Goal: Task Accomplishment & Management: Manage account settings

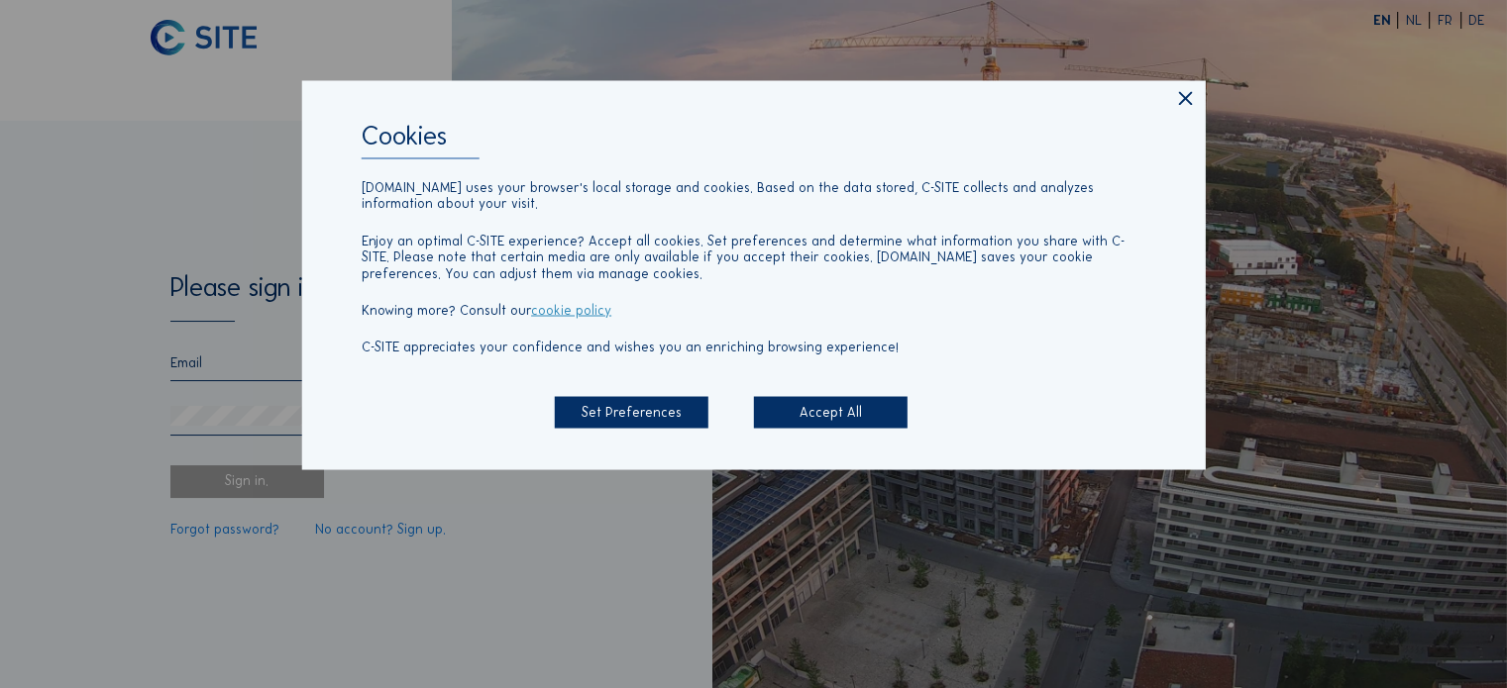
click at [807, 422] on div "Accept All" at bounding box center [831, 412] width 154 height 33
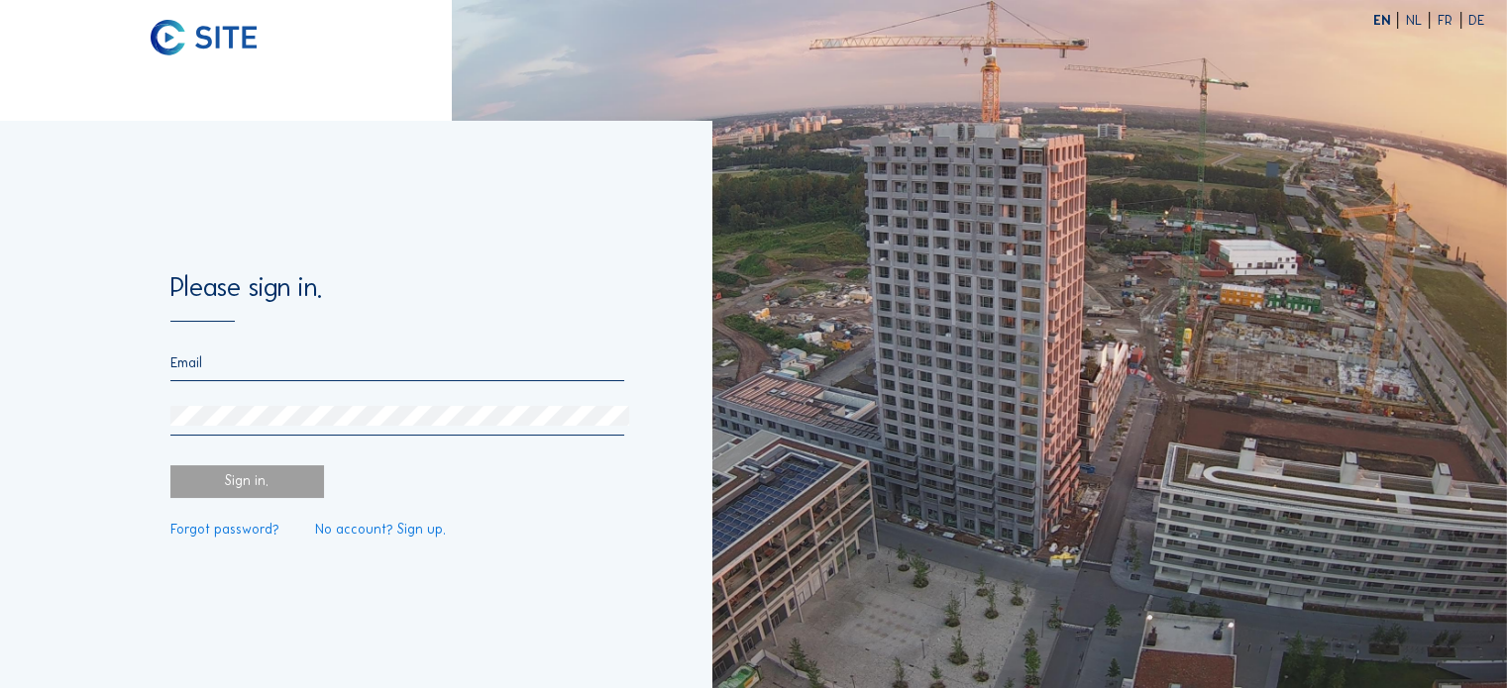
click at [182, 371] on input "email" at bounding box center [397, 363] width 455 height 17
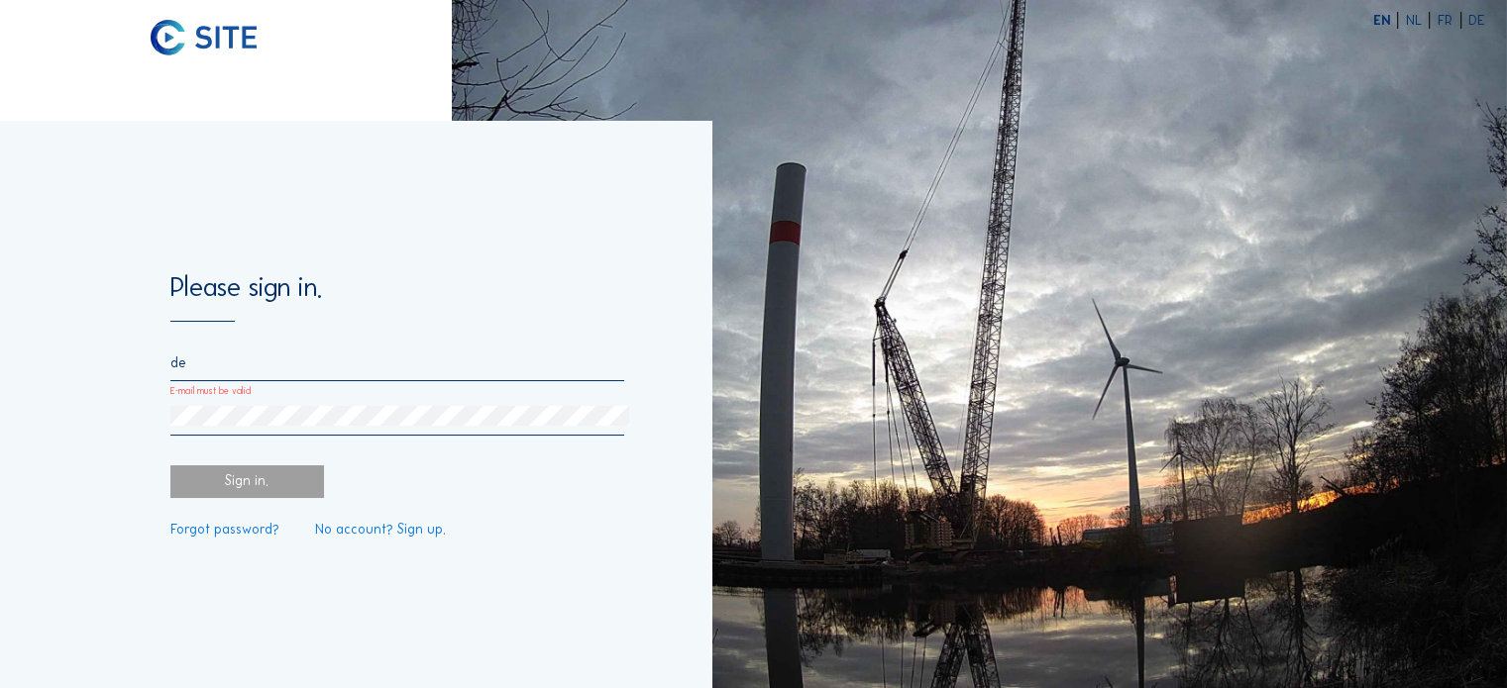
type input "d"
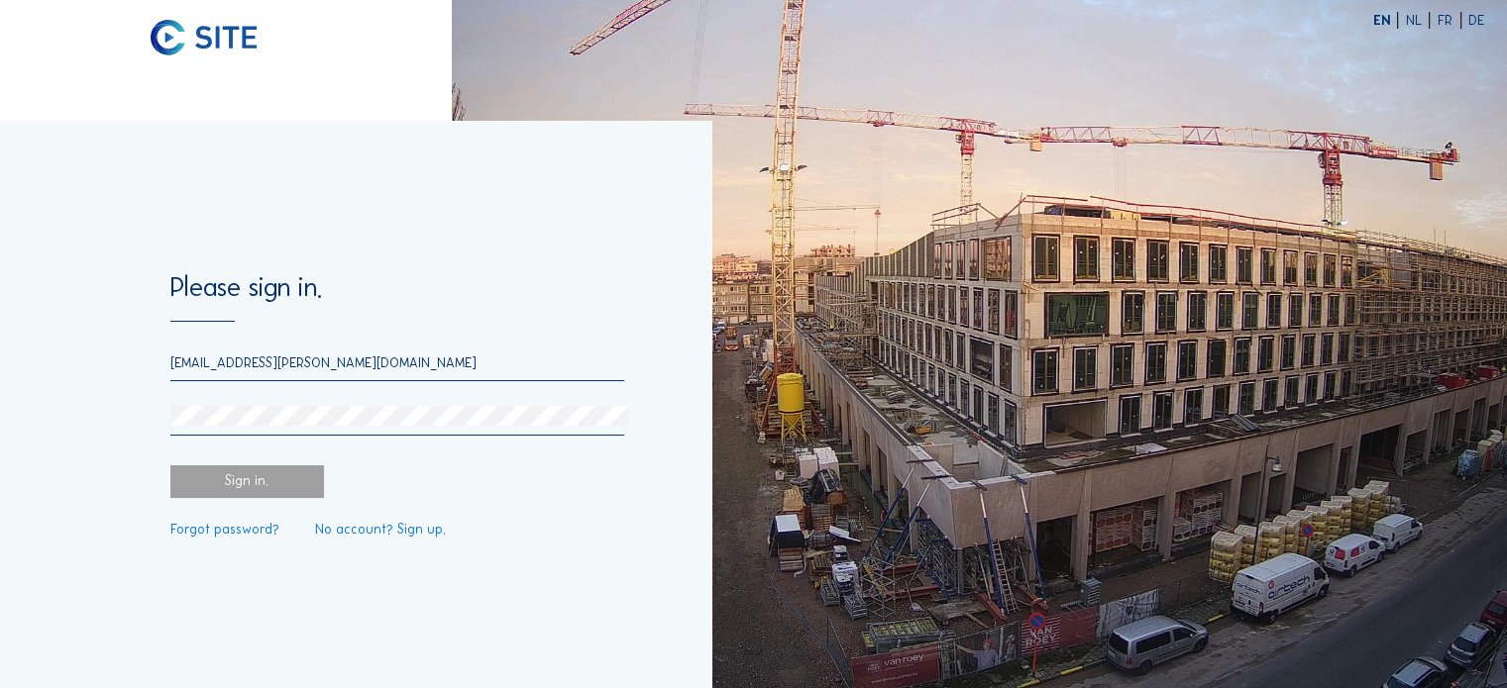
type input "[EMAIL_ADDRESS][PERSON_NAME][DOMAIN_NAME]"
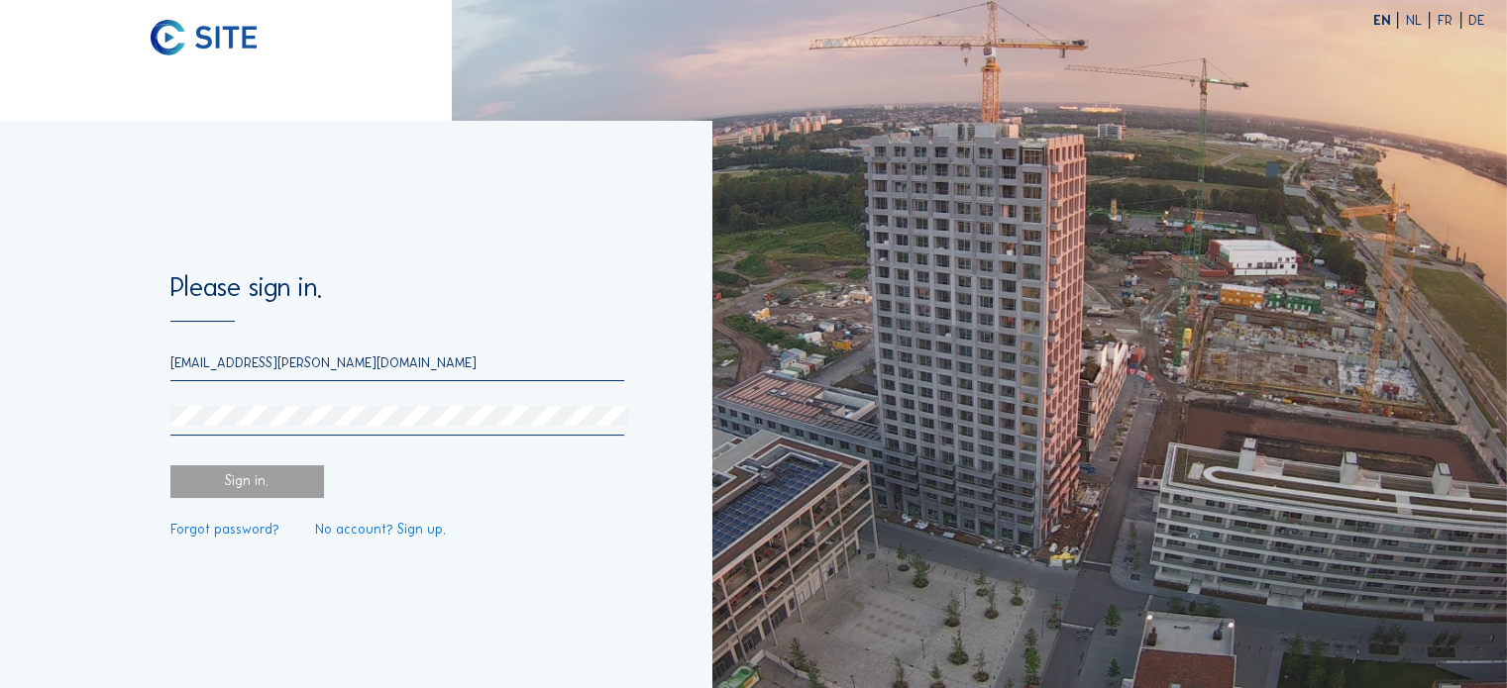
click at [230, 533] on link "Forgot password?" at bounding box center [224, 530] width 109 height 14
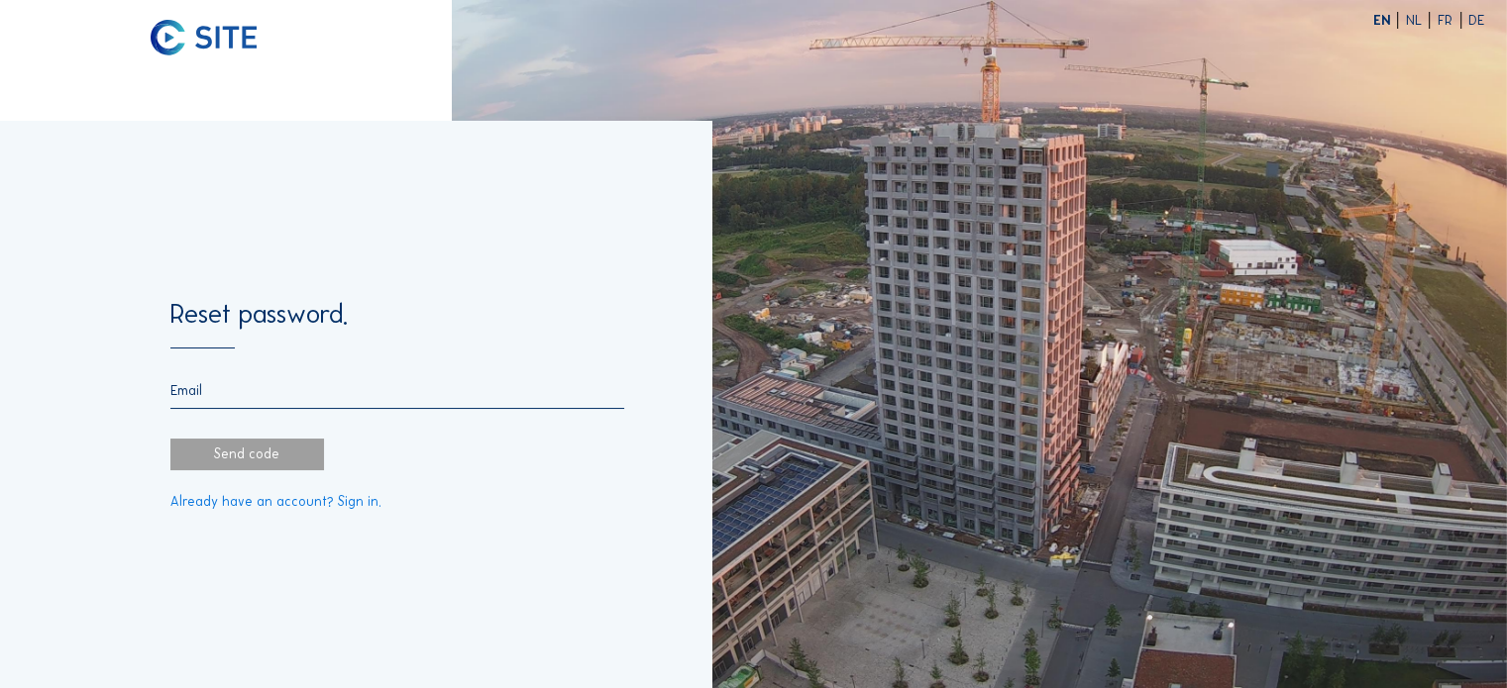
click at [230, 391] on input "email" at bounding box center [397, 390] width 455 height 17
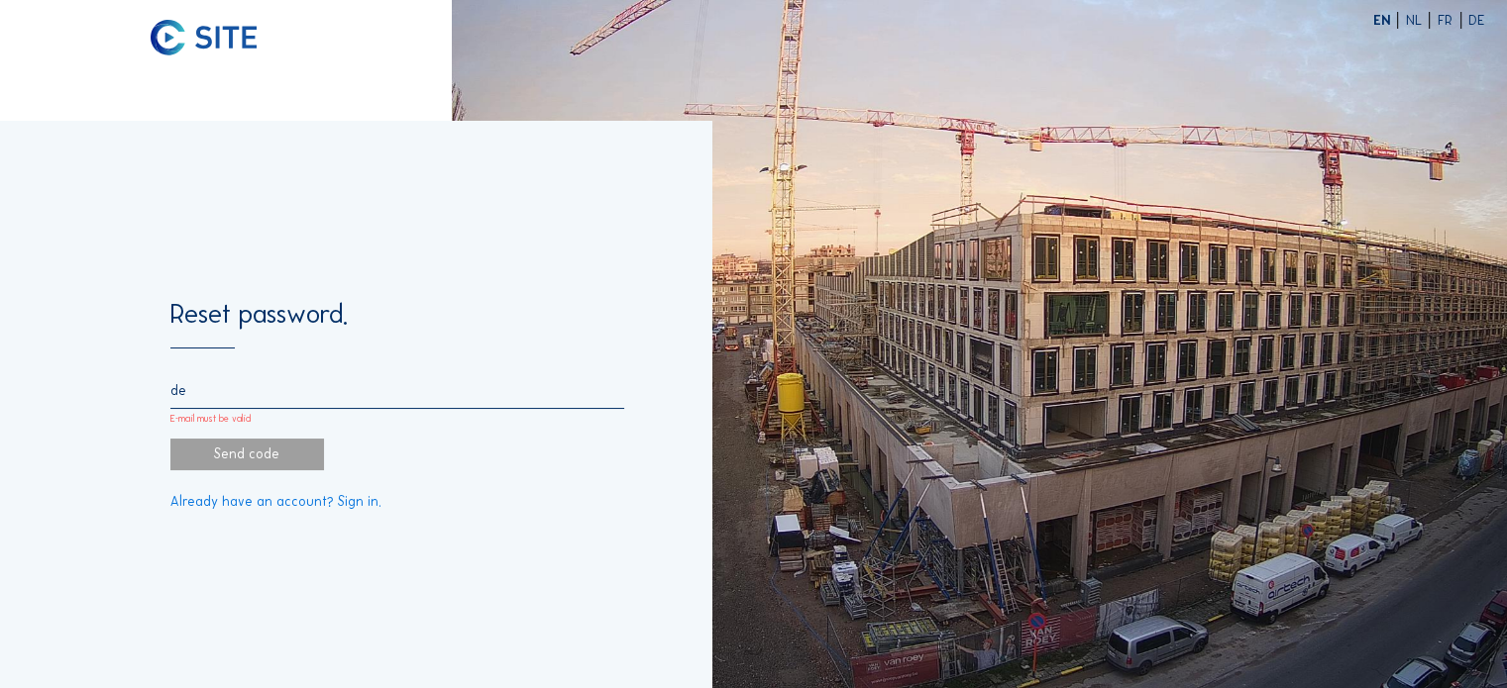
type input "d"
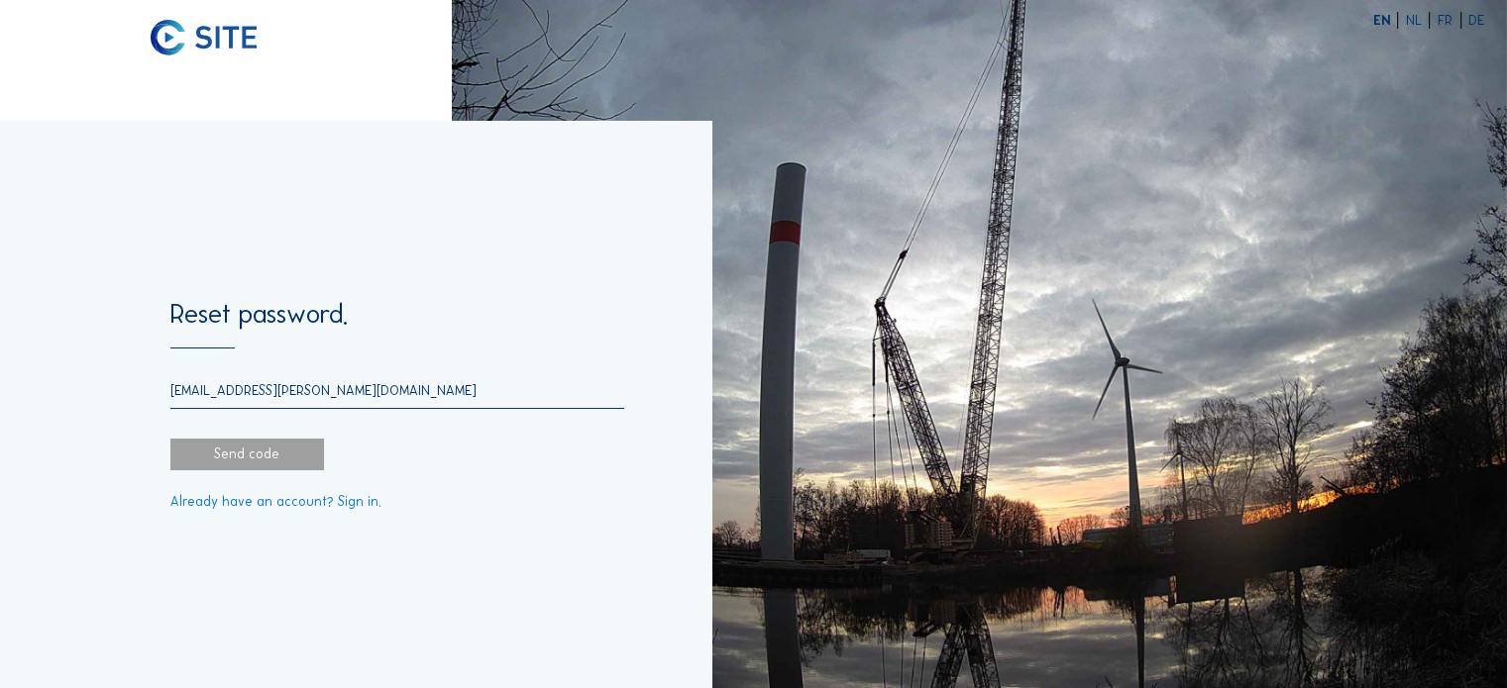
type input "[EMAIL_ADDRESS][PERSON_NAME][DOMAIN_NAME]"
click at [257, 459] on div "Send code" at bounding box center [247, 455] width 154 height 33
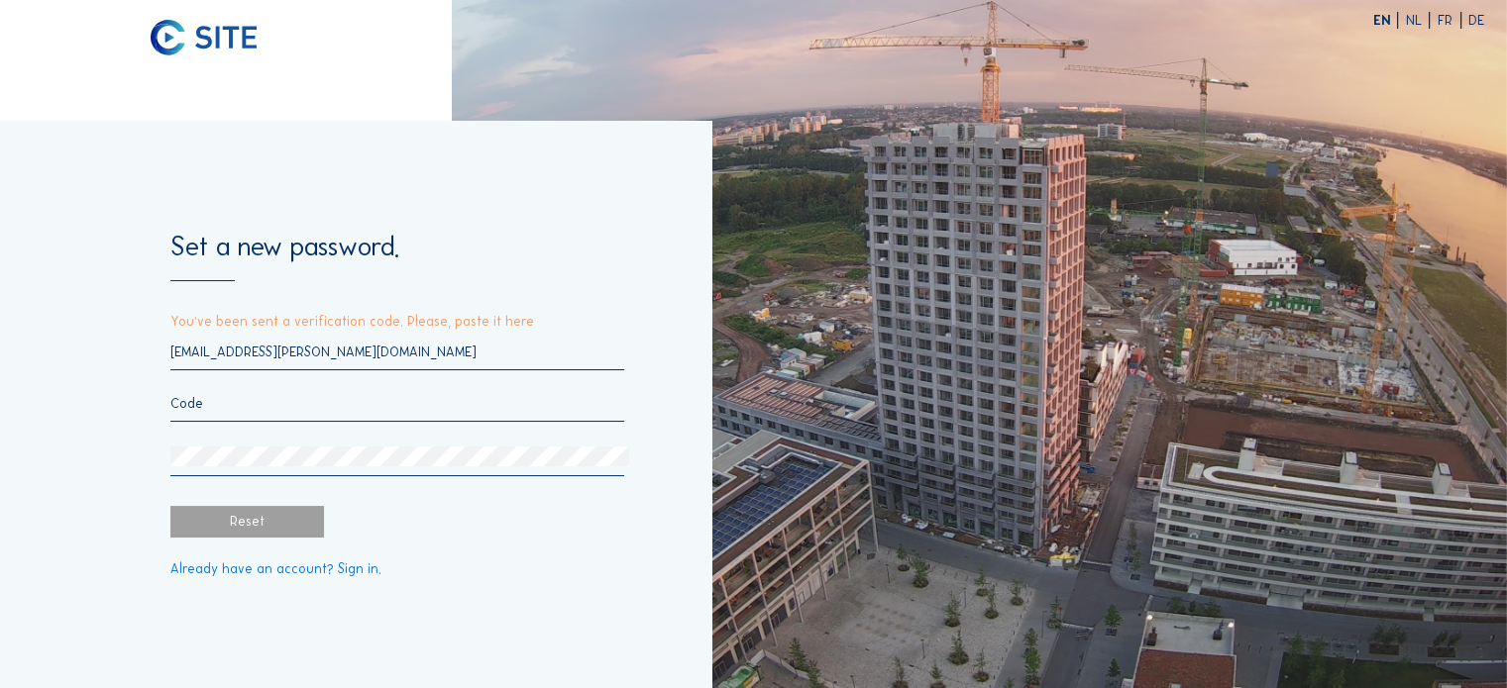
click at [265, 408] on input "text" at bounding box center [397, 403] width 455 height 17
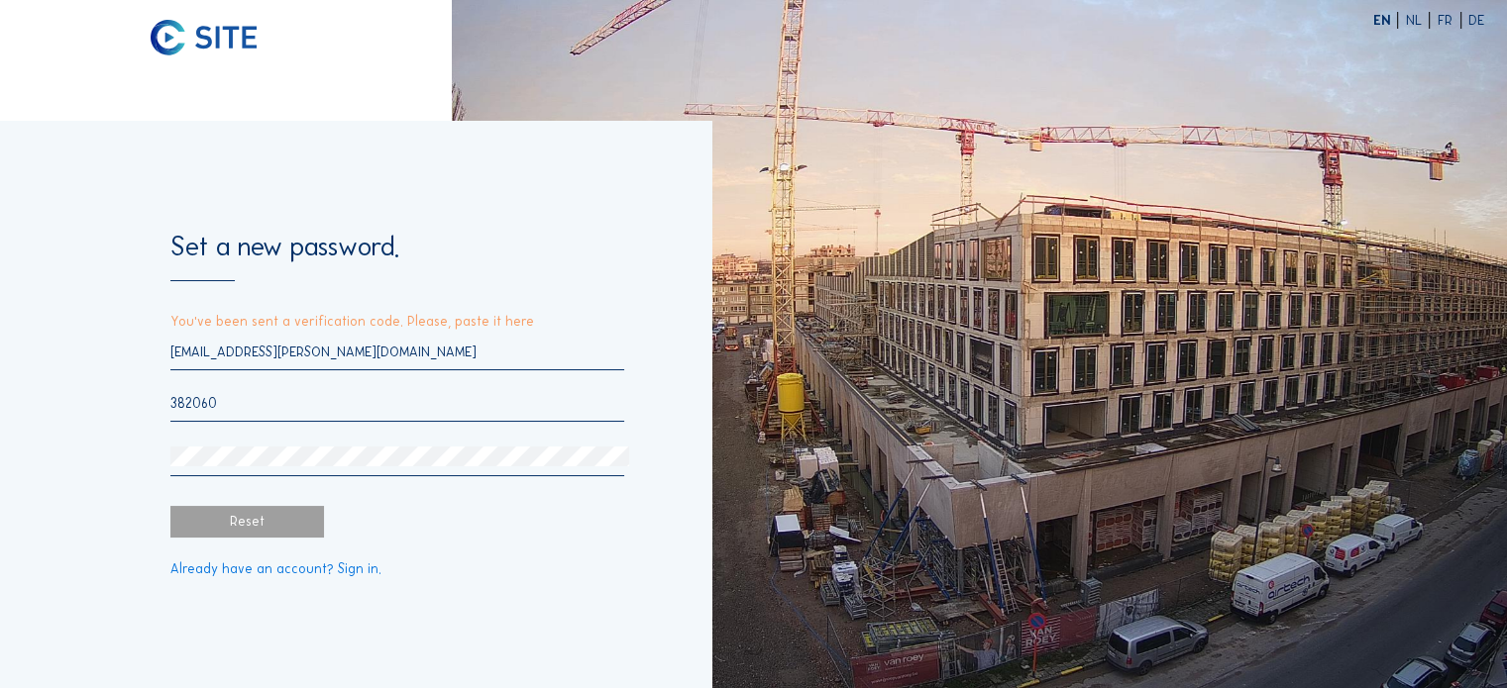
type input "382060"
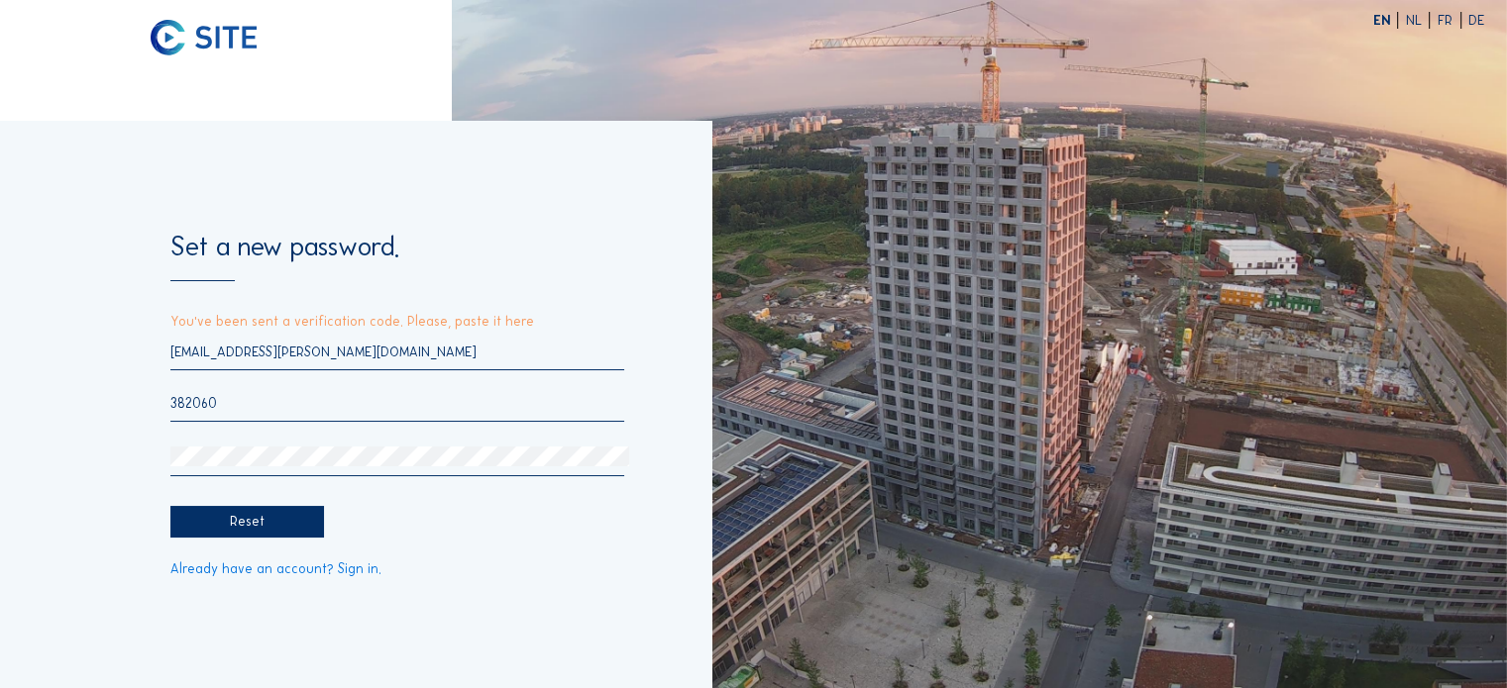
click at [289, 526] on div "Reset" at bounding box center [247, 522] width 154 height 33
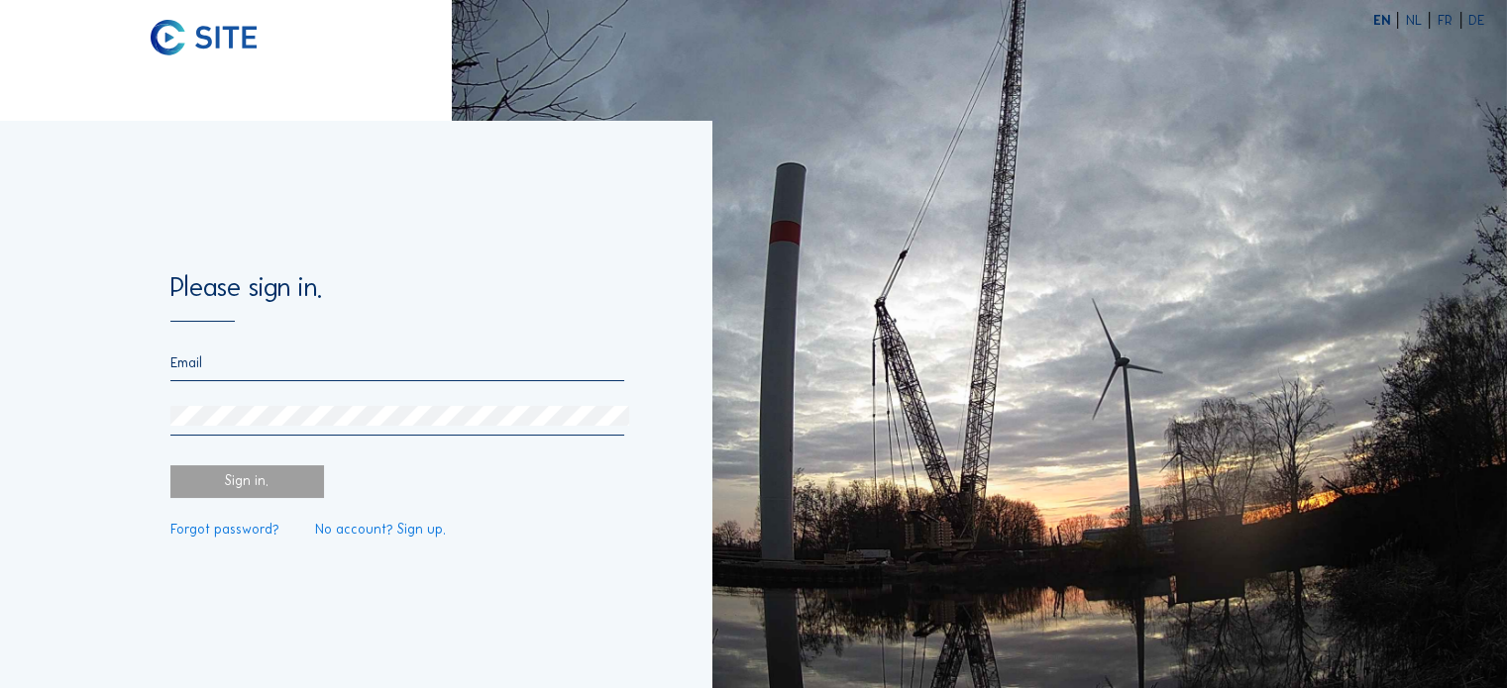
click at [212, 371] on input "email" at bounding box center [397, 363] width 455 height 17
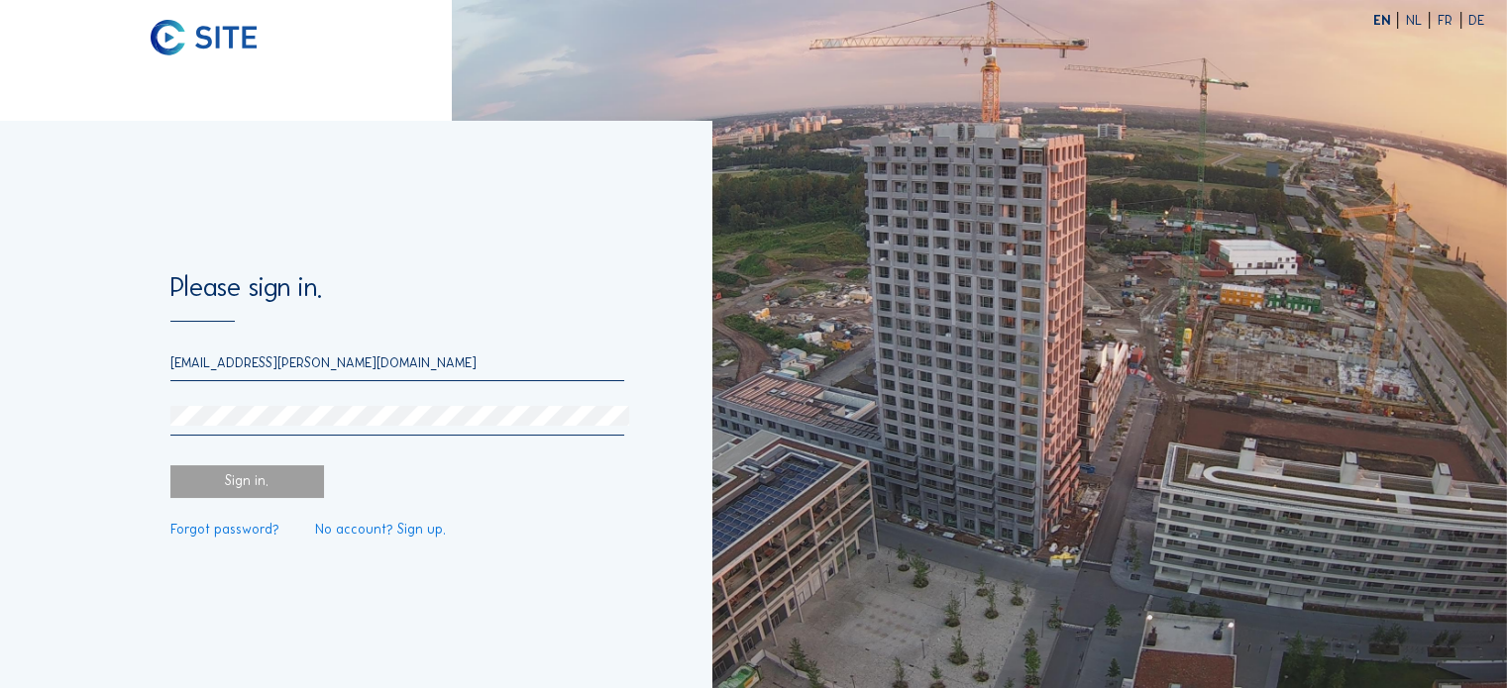
type input "[EMAIL_ADDRESS][PERSON_NAME][DOMAIN_NAME]"
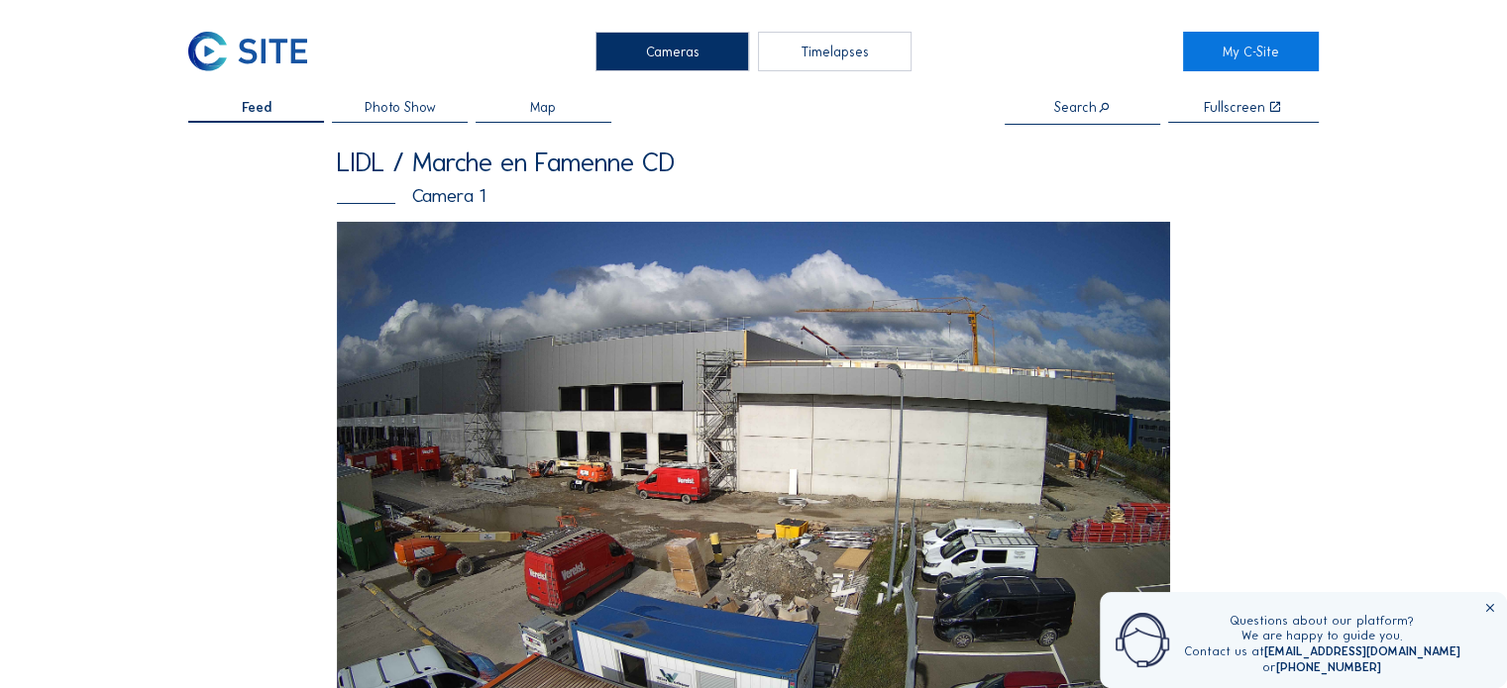
click at [1488, 610] on icon at bounding box center [1490, 609] width 14 height 14
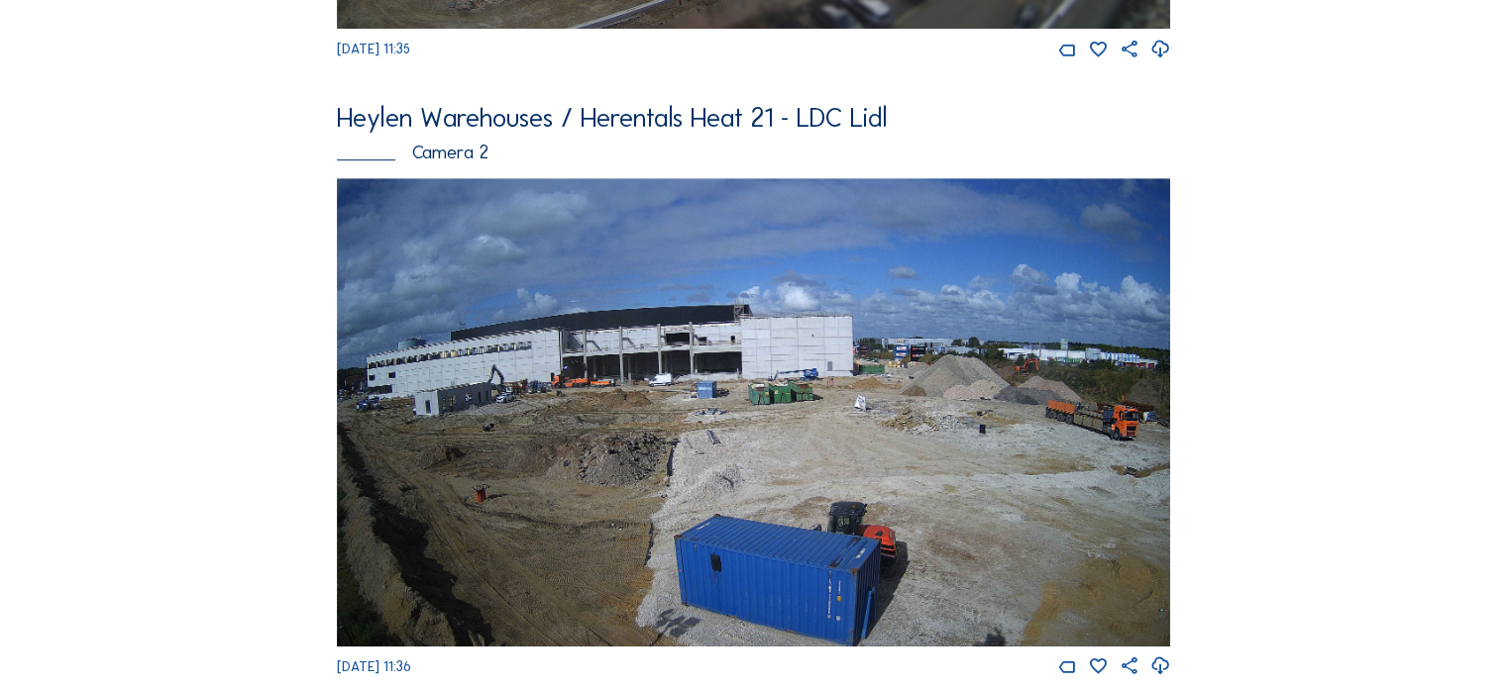
scroll to position [1286, 0]
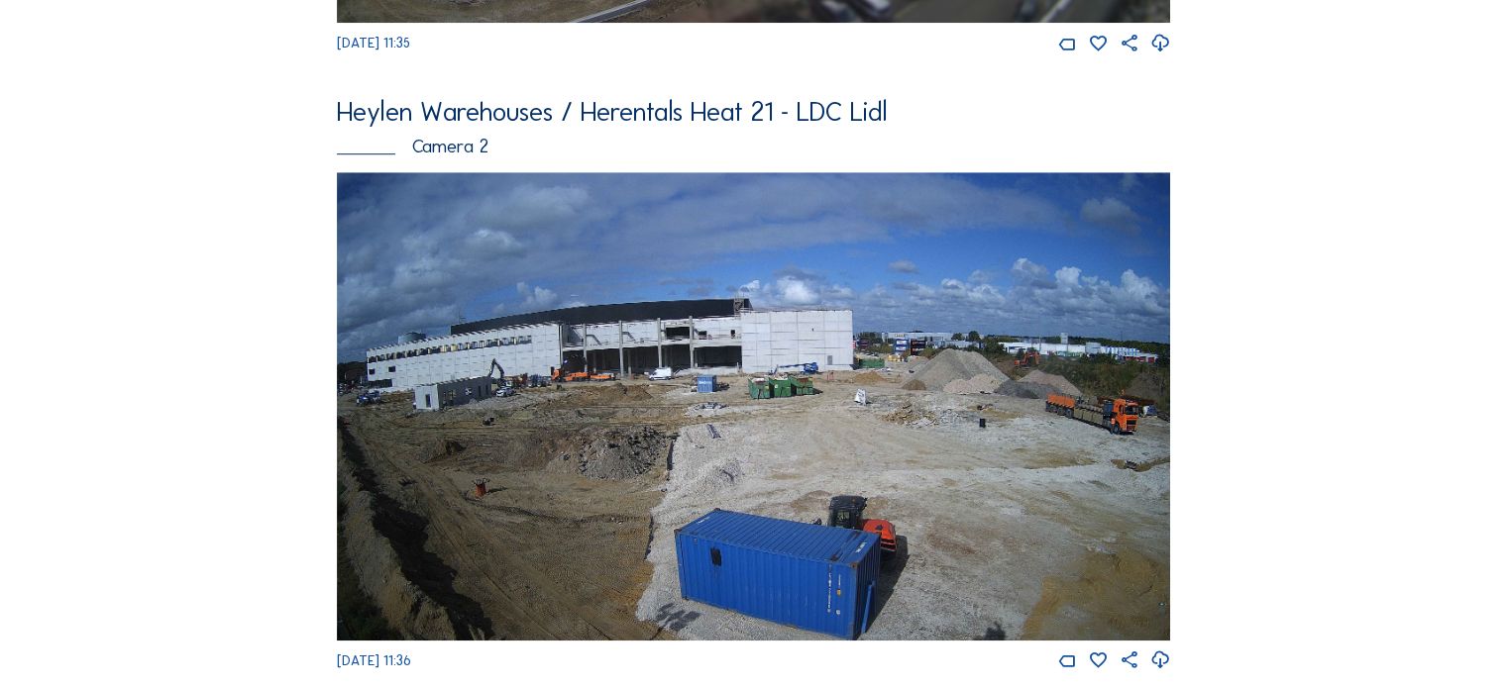
click at [883, 593] on img at bounding box center [753, 406] width 833 height 469
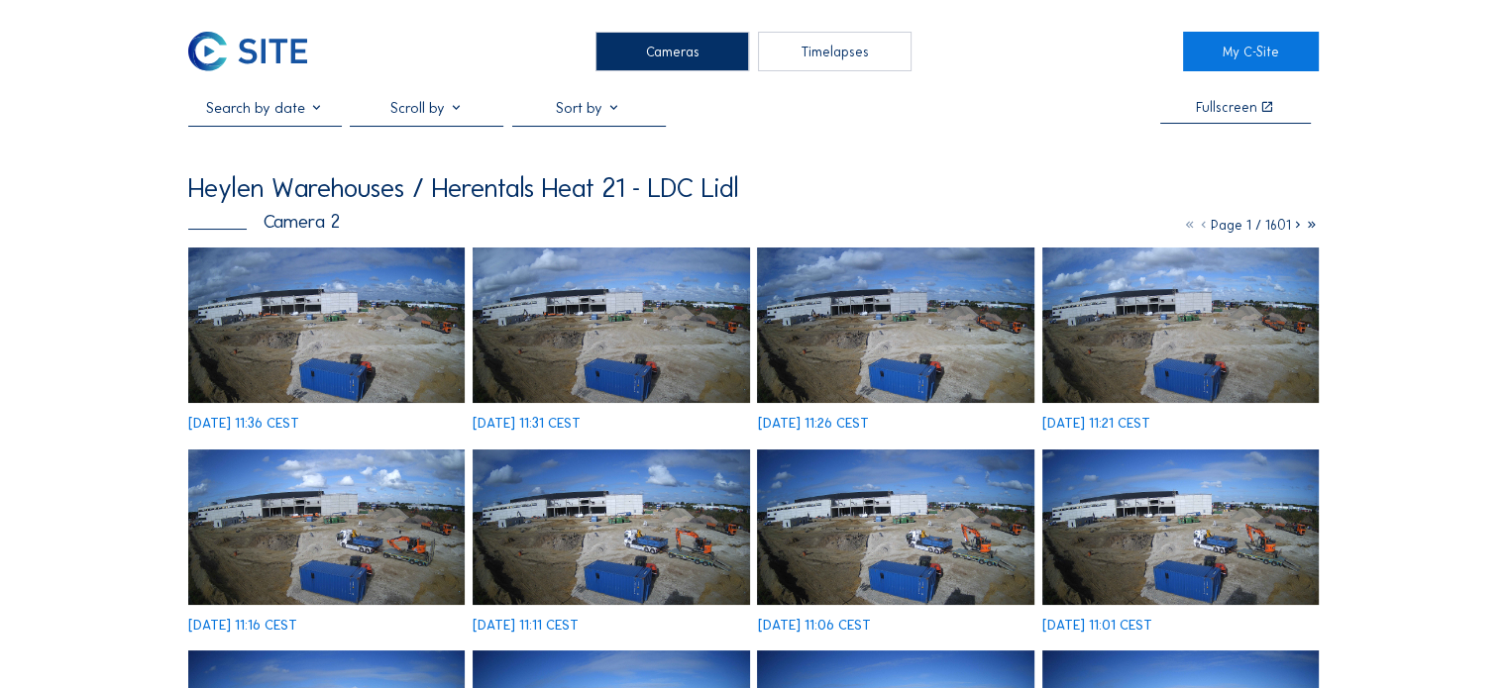
click at [817, 39] on div "Timelapses" at bounding box center [835, 52] width 154 height 40
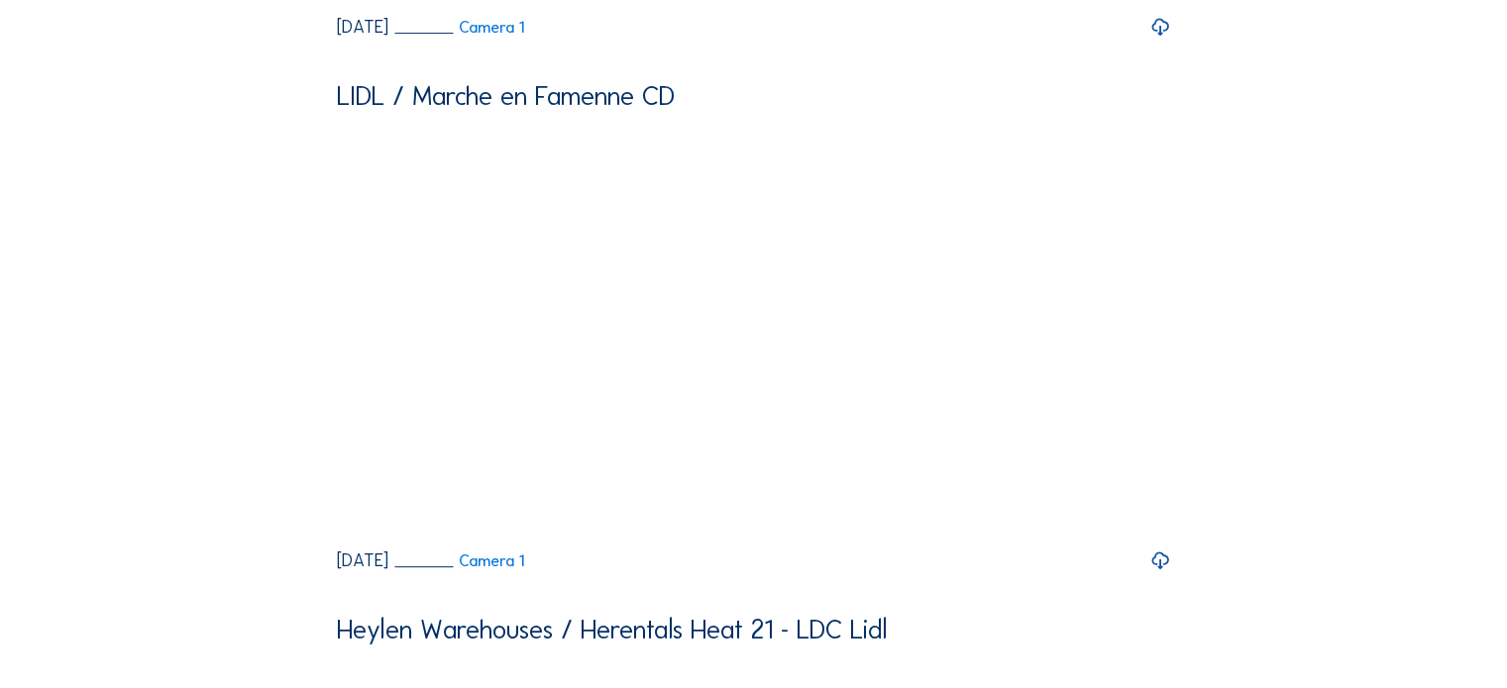
scroll to position [602, 0]
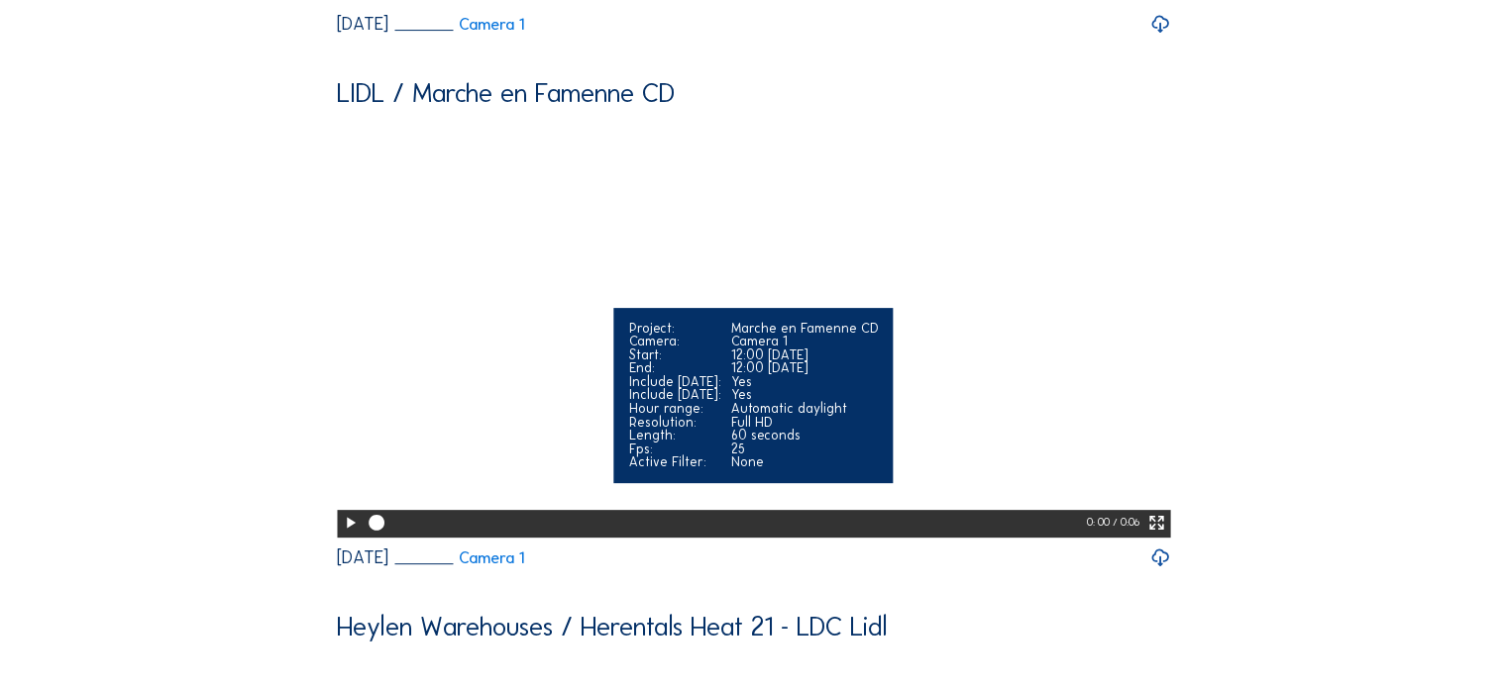
click at [820, 389] on div "Yes" at bounding box center [804, 382] width 148 height 14
click at [997, 492] on video "Your browser does not support the video tag." at bounding box center [753, 327] width 833 height 417
click at [344, 535] on icon at bounding box center [350, 523] width 19 height 23
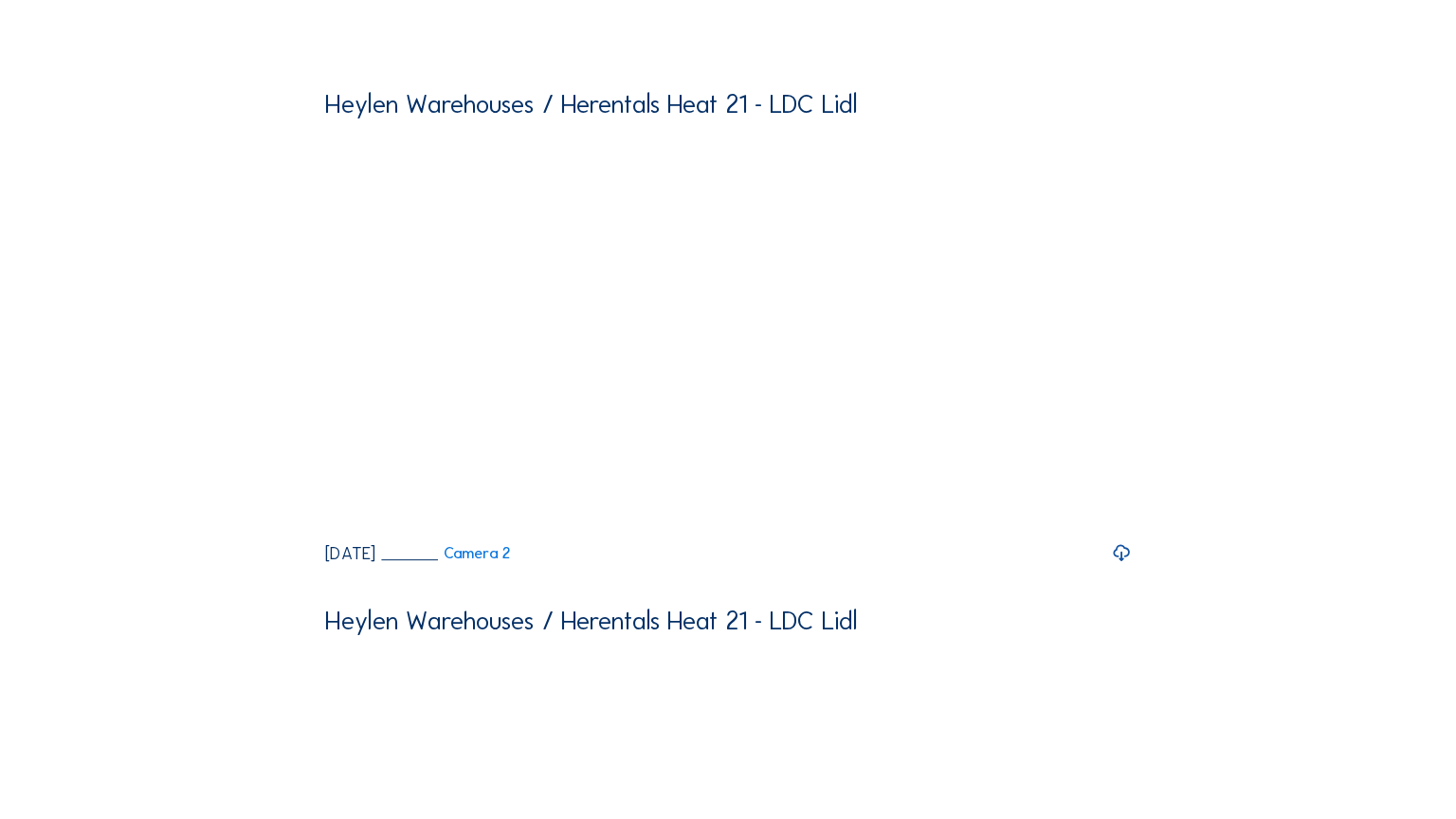
scroll to position [1186, 0]
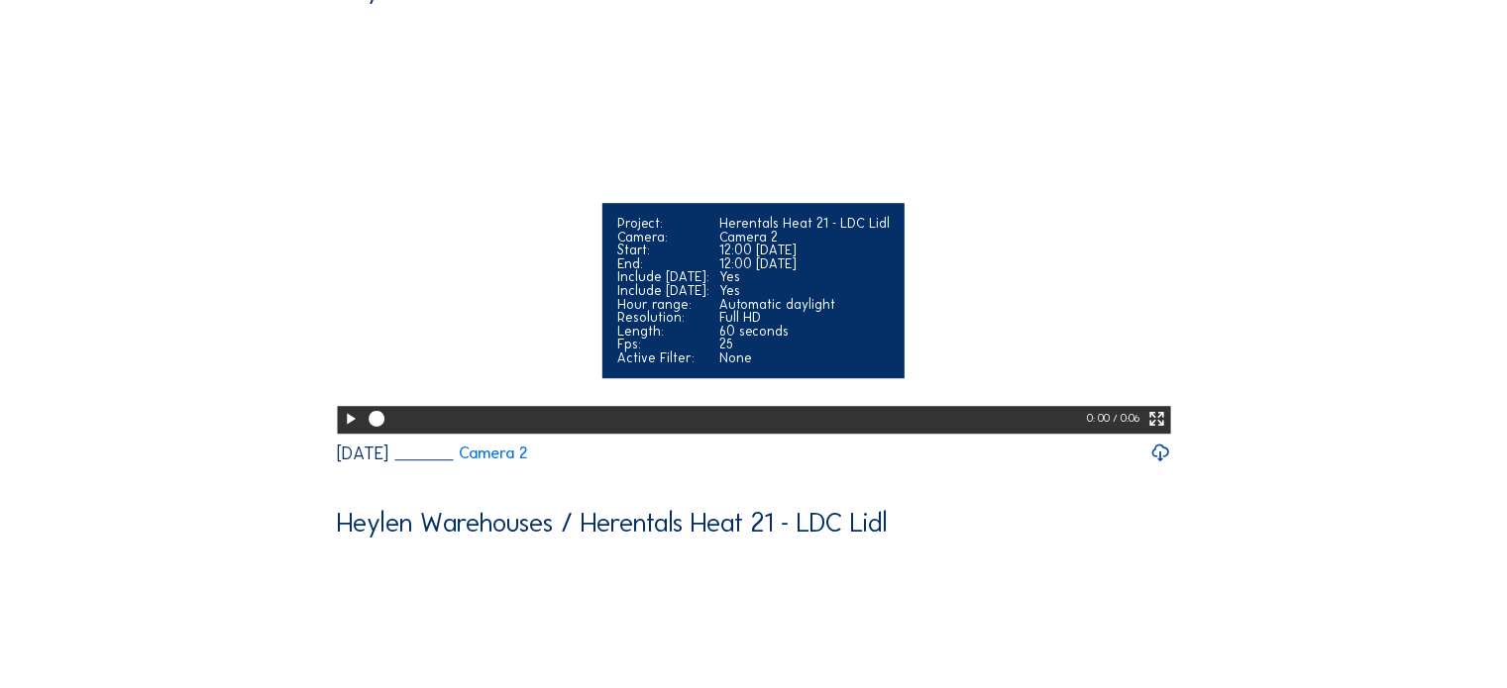
click at [515, 287] on video "Your browser does not support the video tag." at bounding box center [753, 223] width 833 height 417
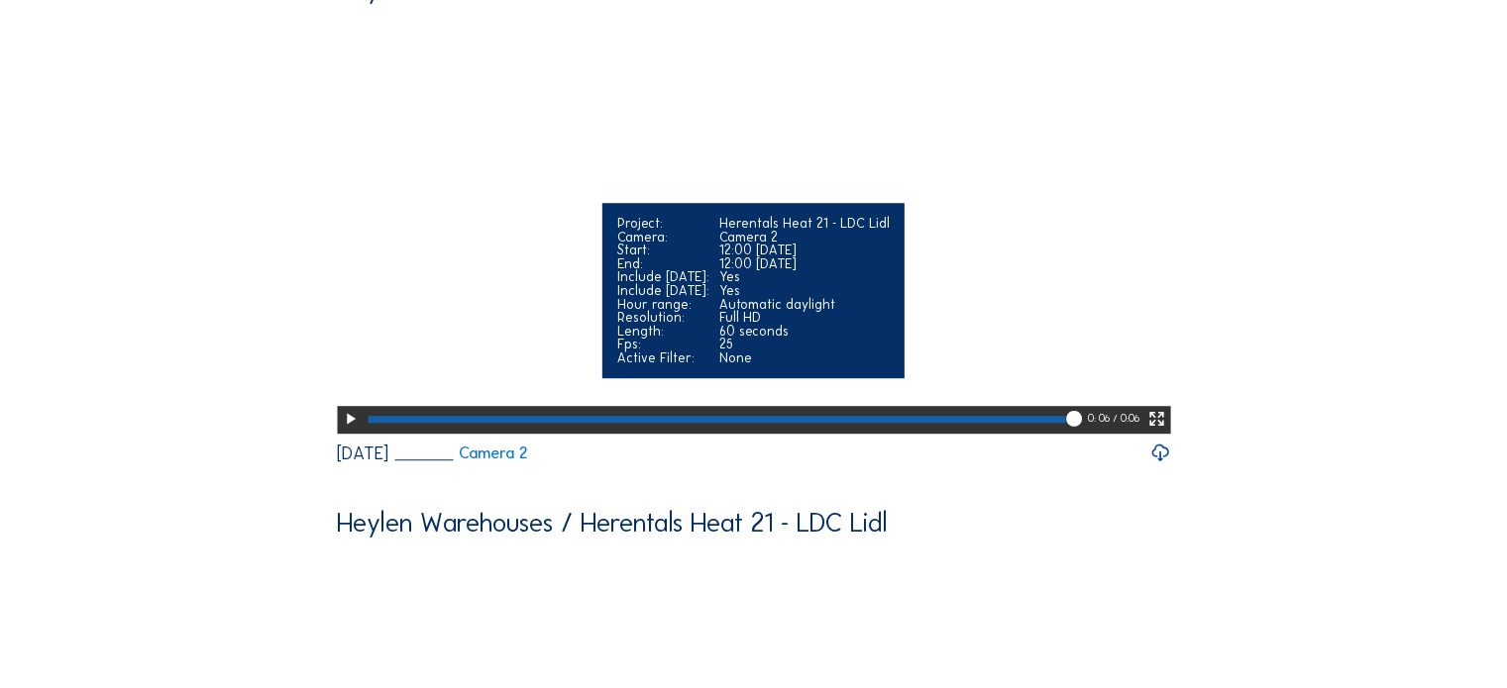
click at [495, 432] on video "Your browser does not support the video tag." at bounding box center [753, 223] width 833 height 417
click at [1166, 431] on icon at bounding box center [1156, 419] width 19 height 23
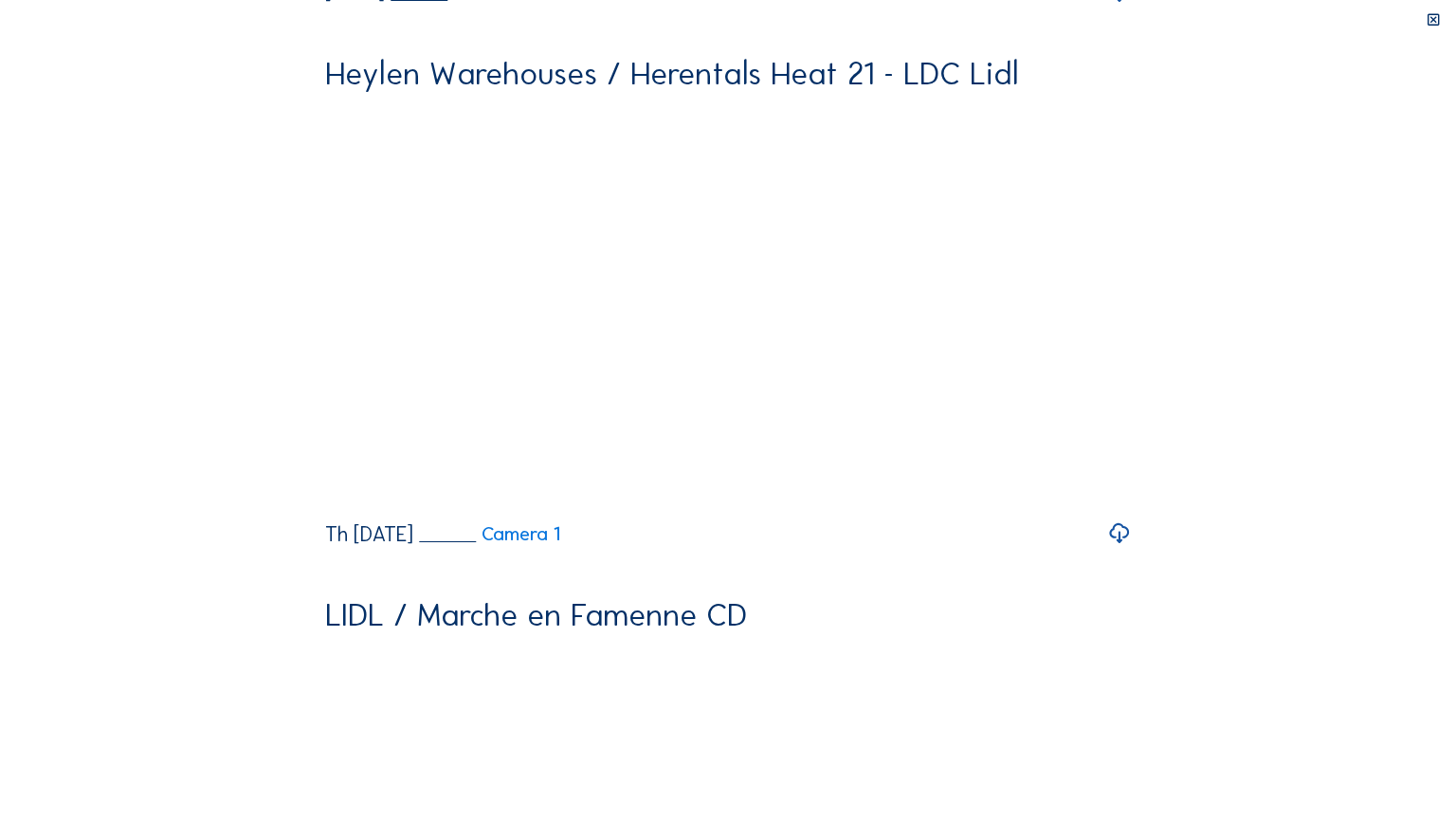
drag, startPoint x: 452, startPoint y: 799, endPoint x: 561, endPoint y: 816, distance: 110.3
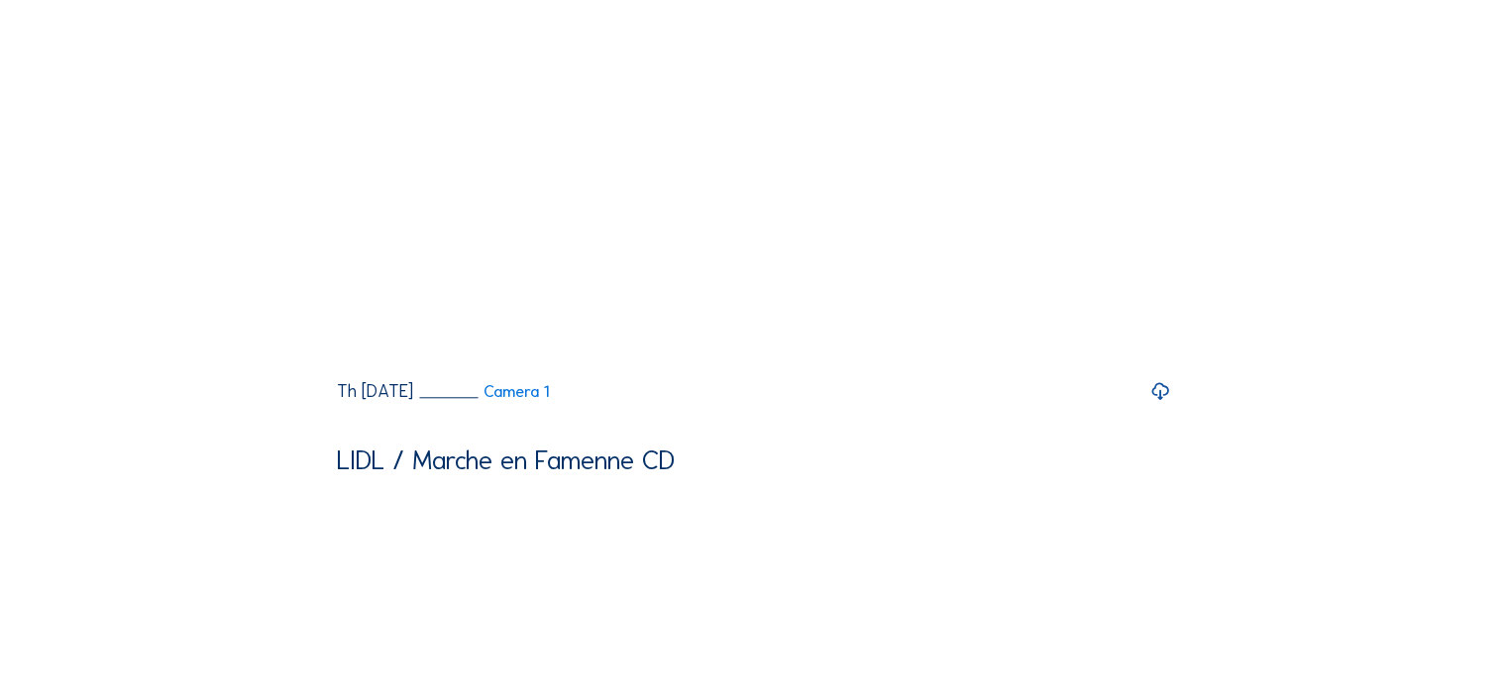
scroll to position [1876, 0]
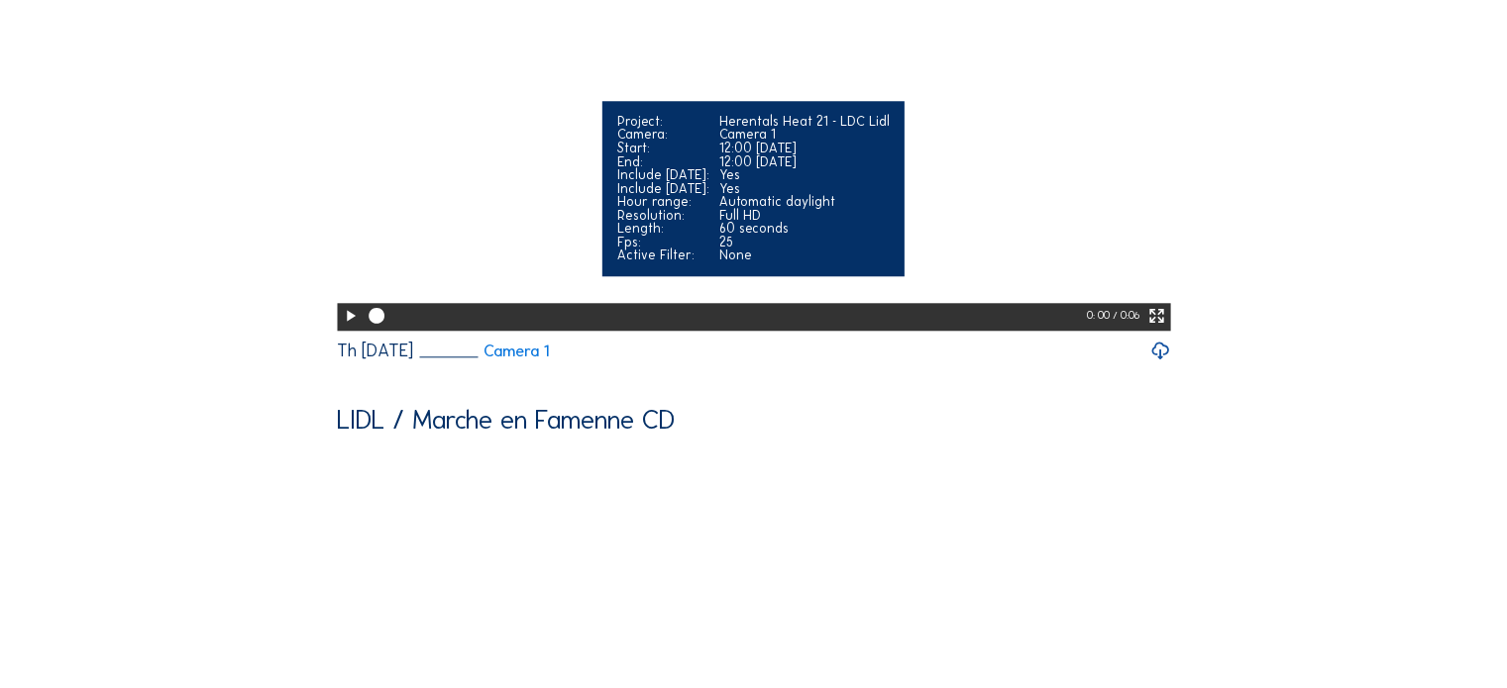
click at [512, 329] on video "Your browser does not support the video tag." at bounding box center [753, 120] width 833 height 417
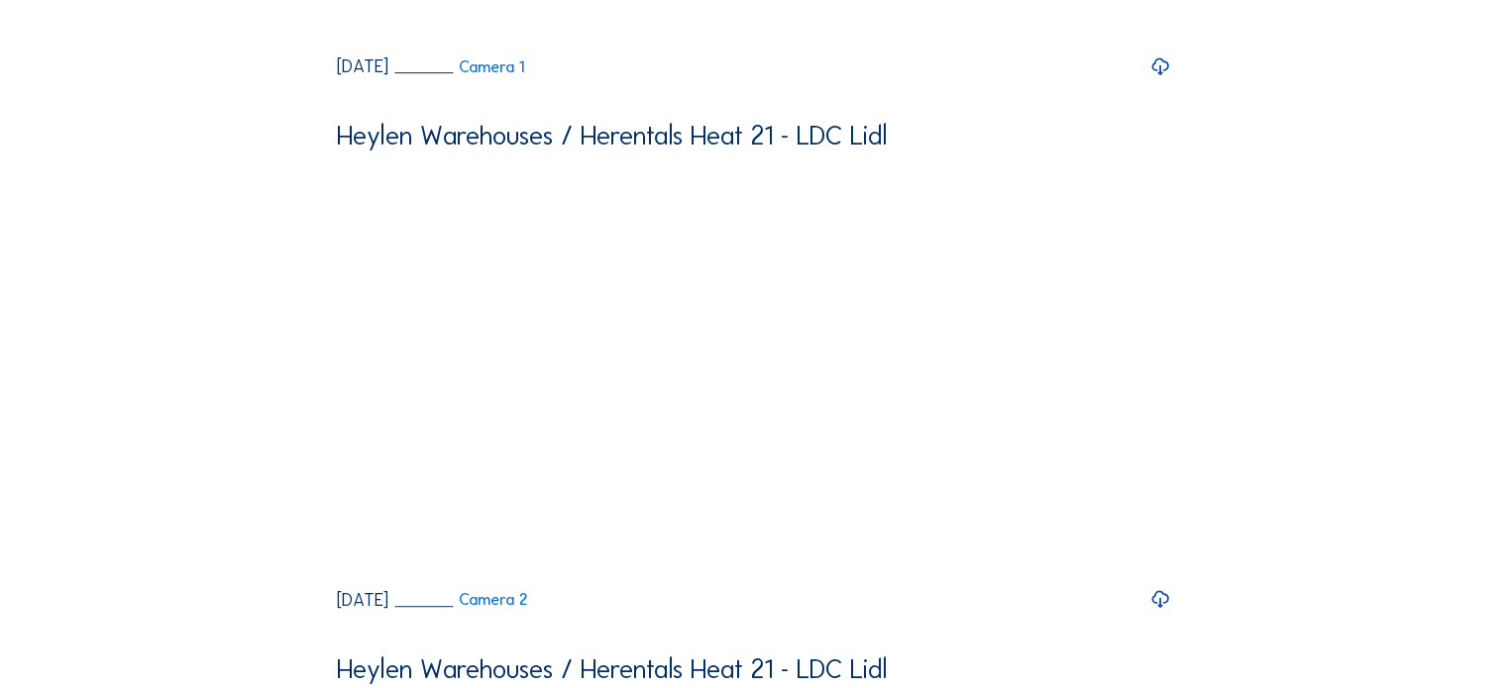
scroll to position [0, 0]
